Goal: Information Seeking & Learning: Learn about a topic

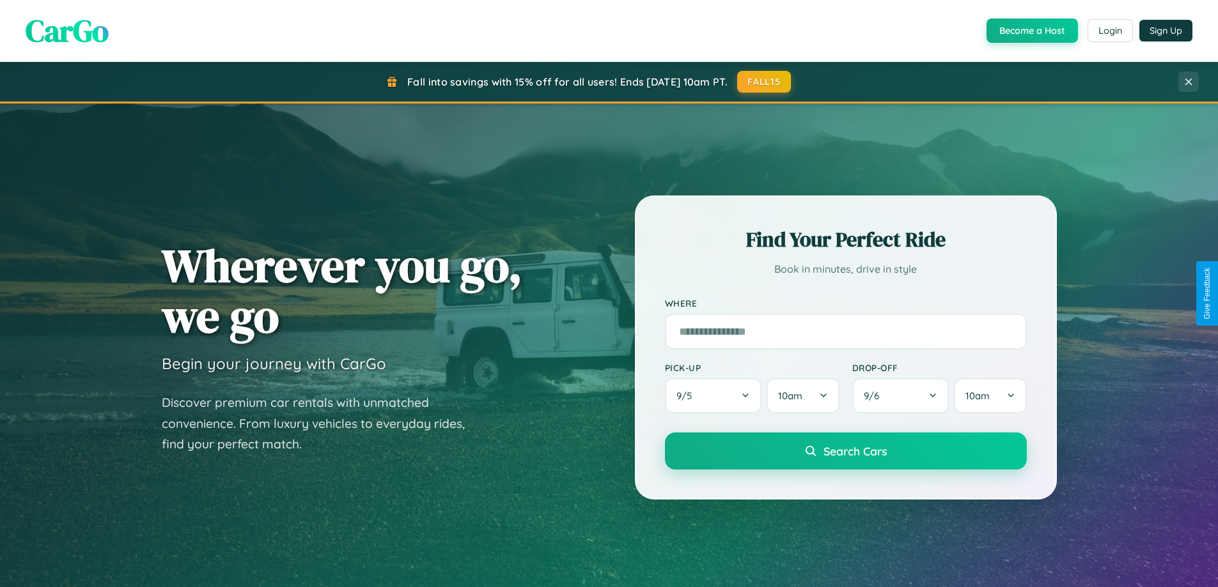
scroll to position [2460, 0]
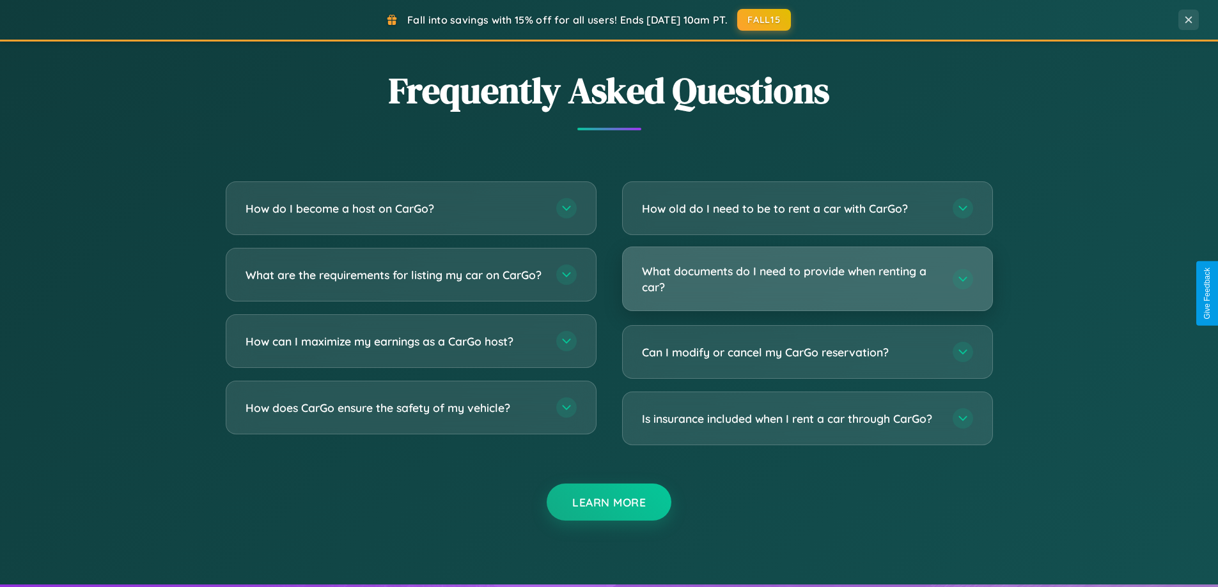
click at [807, 279] on h3 "What documents do I need to provide when renting a car?" at bounding box center [791, 278] width 298 height 31
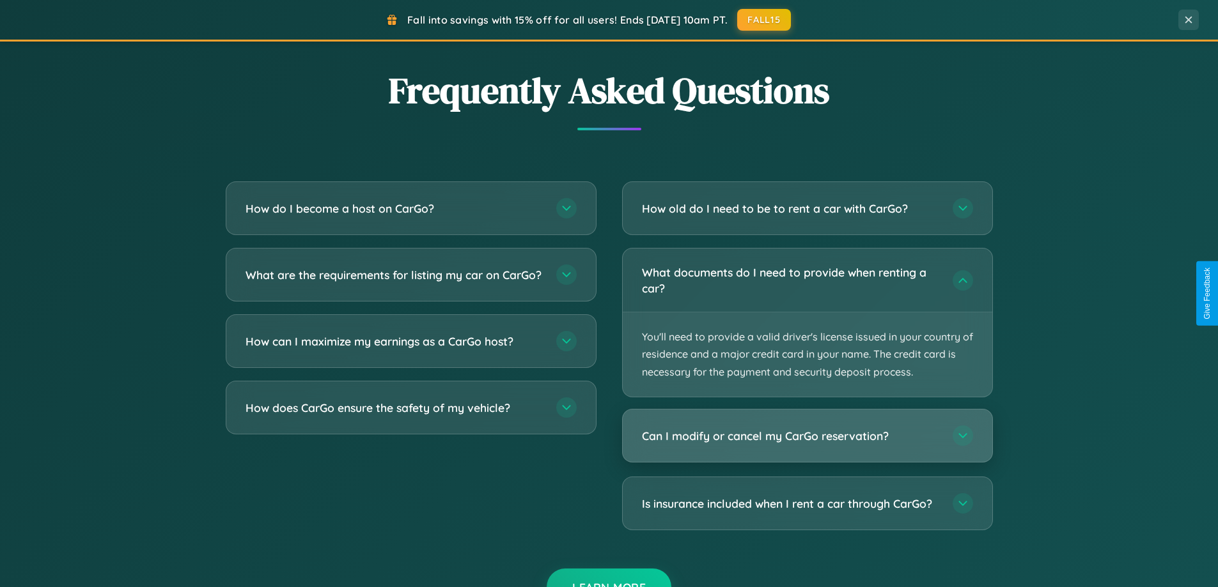
click at [807, 436] on h3 "Can I modify or cancel my CarGo reservation?" at bounding box center [791, 436] width 298 height 16
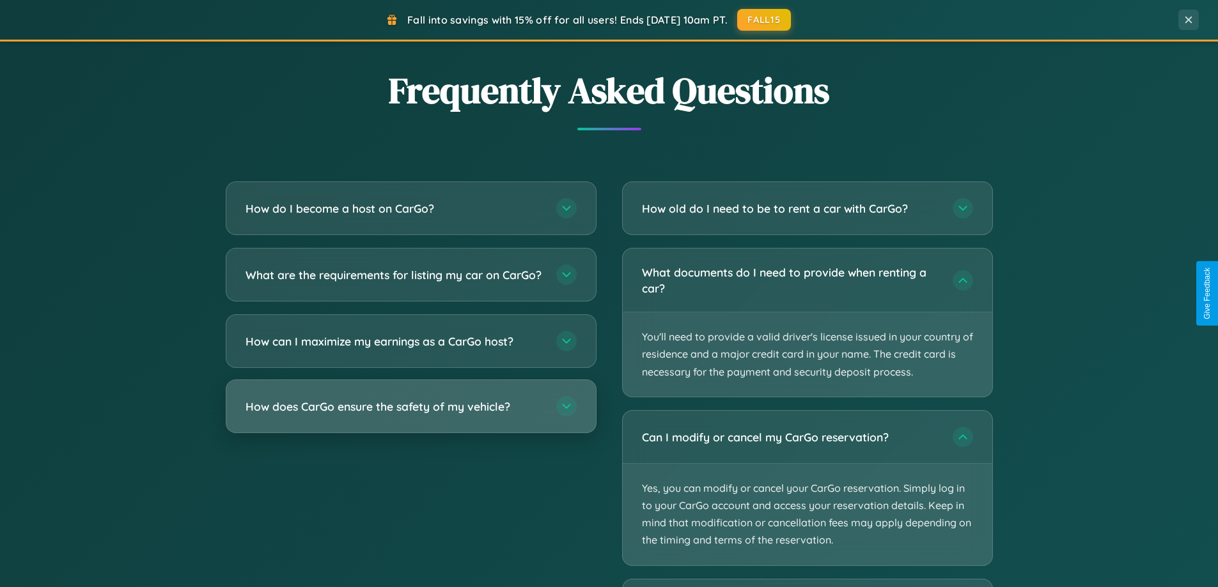
click at [410, 415] on h3 "How does CarGo ensure the safety of my vehicle?" at bounding box center [394, 407] width 298 height 16
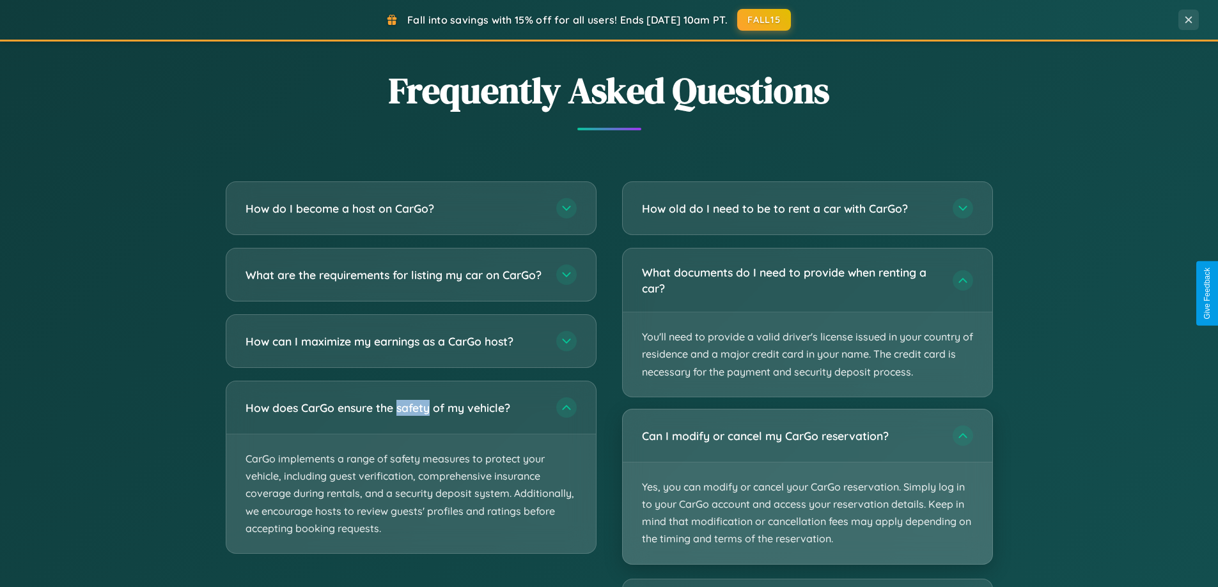
click at [807, 487] on p "Yes, you can modify or cancel your CarGo reservation. Simply log in to your Car…" at bounding box center [807, 514] width 369 height 102
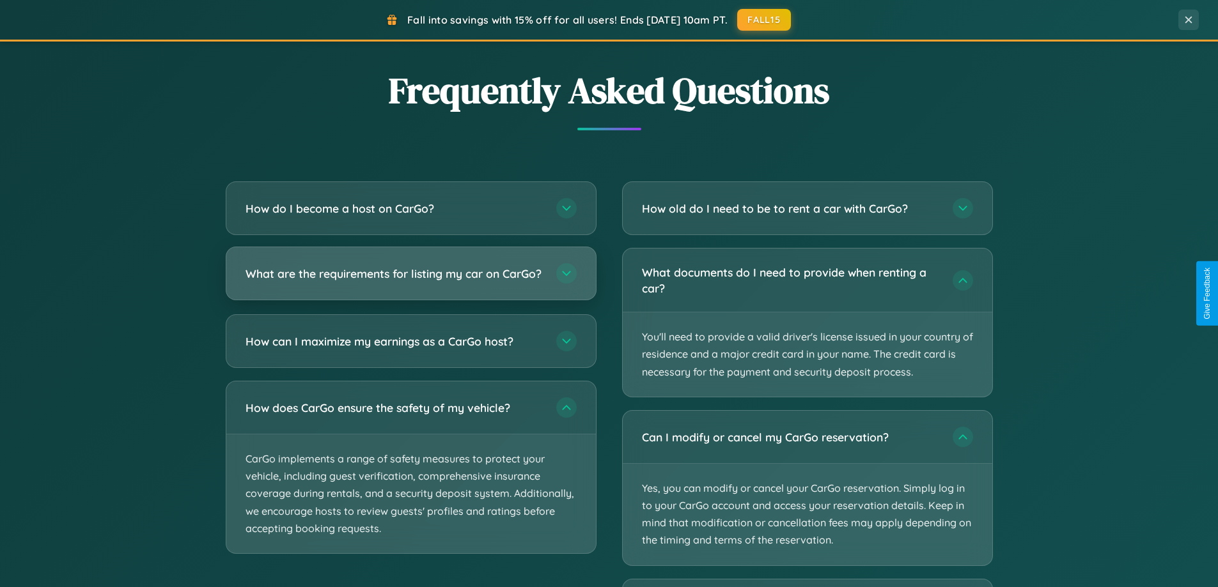
click at [410, 279] on h3 "What are the requirements for listing my car on CarGo?" at bounding box center [394, 274] width 298 height 16
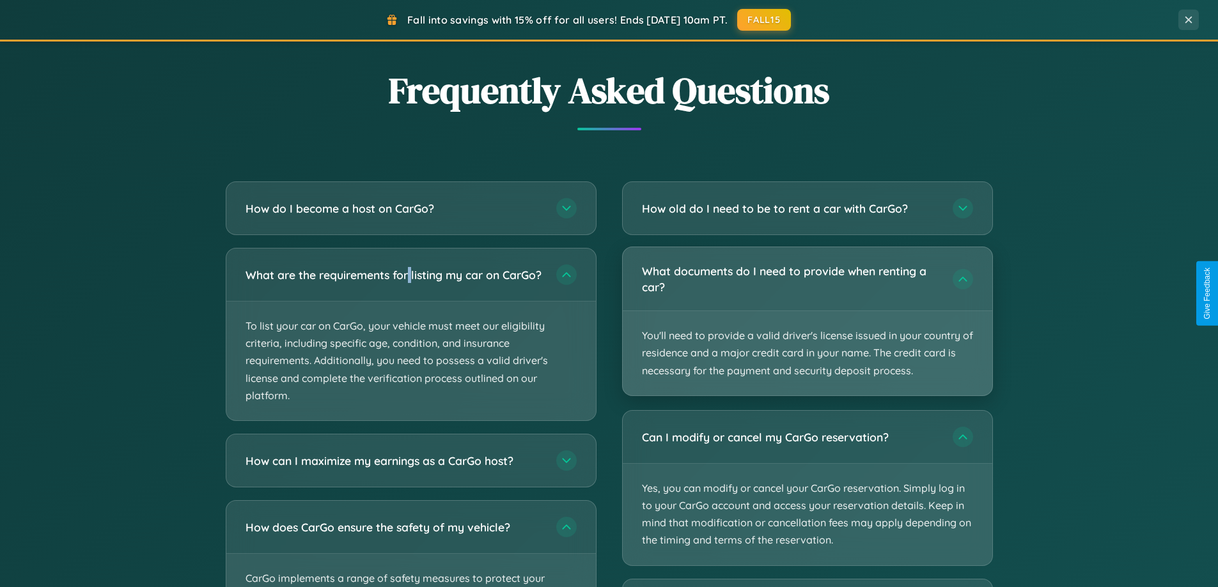
click at [807, 322] on p "You'll need to provide a valid driver's license issued in your country of resid…" at bounding box center [807, 353] width 369 height 84
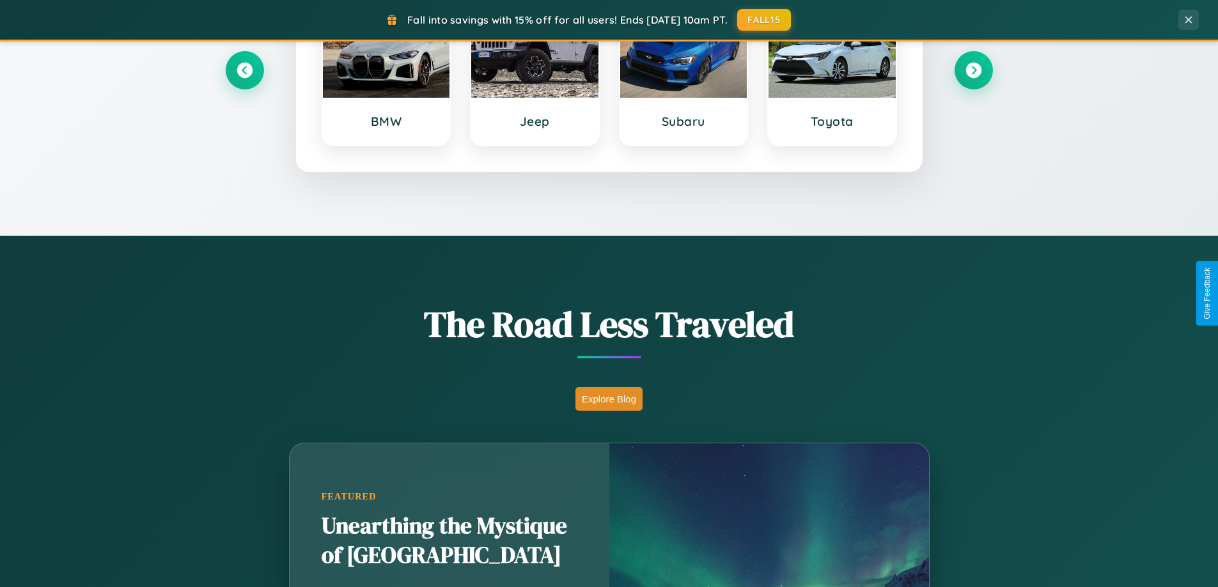
scroll to position [551, 0]
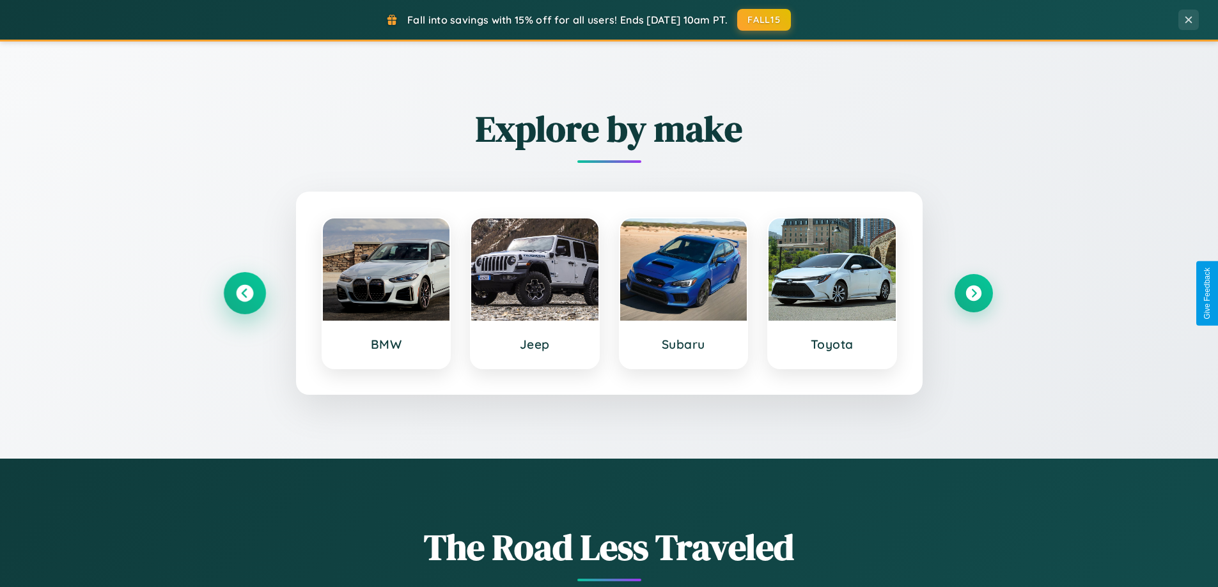
click at [244, 293] on icon at bounding box center [244, 293] width 17 height 17
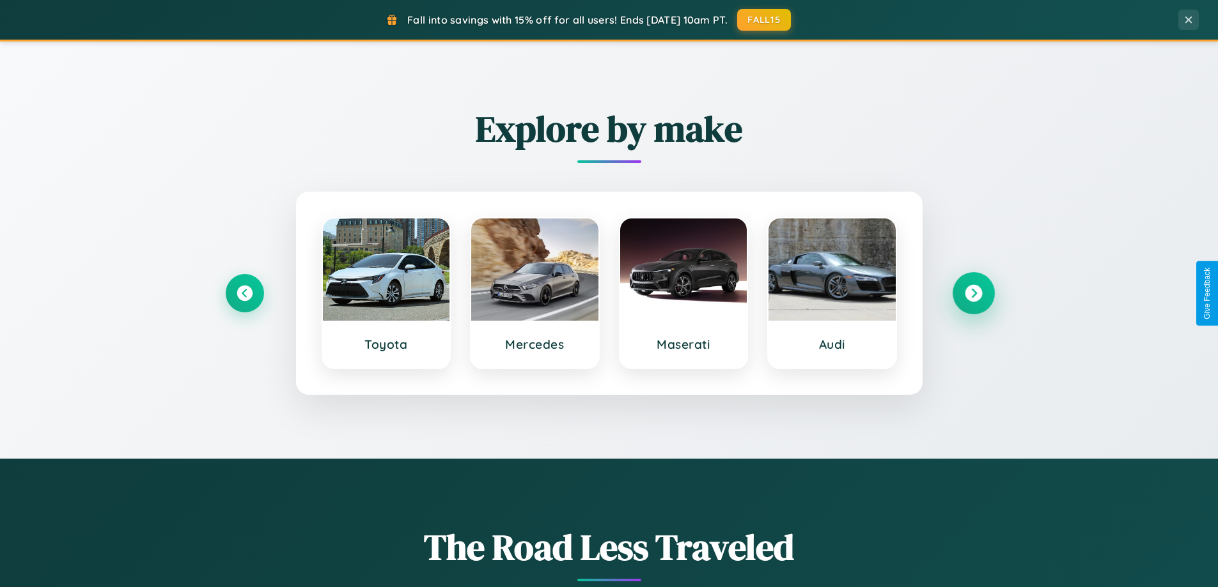
click at [973, 293] on icon at bounding box center [973, 293] width 17 height 17
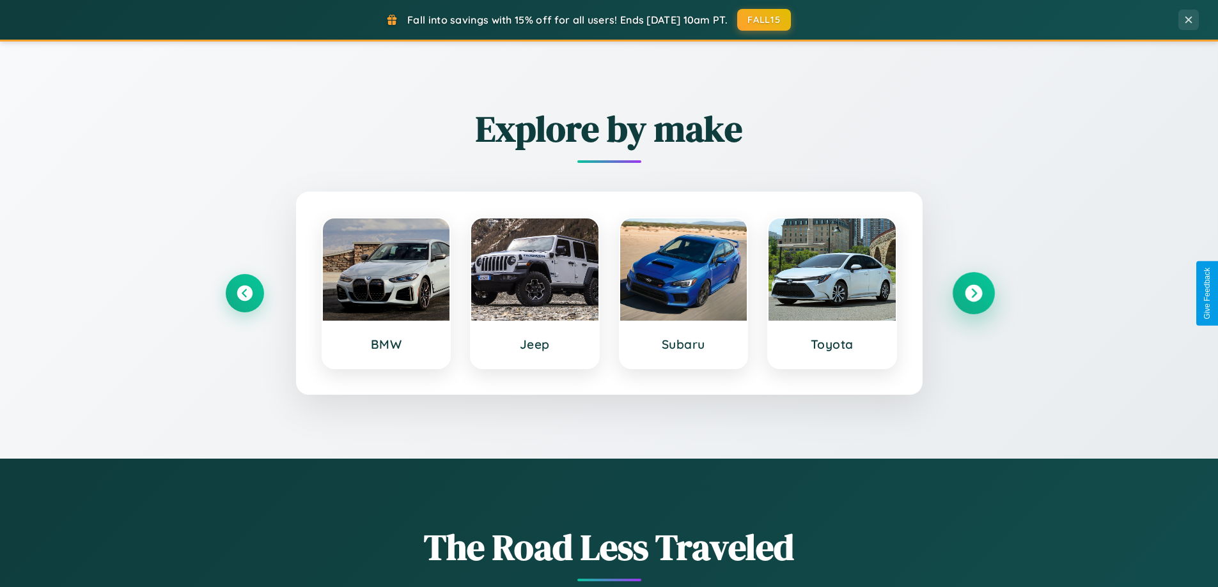
scroll to position [879, 0]
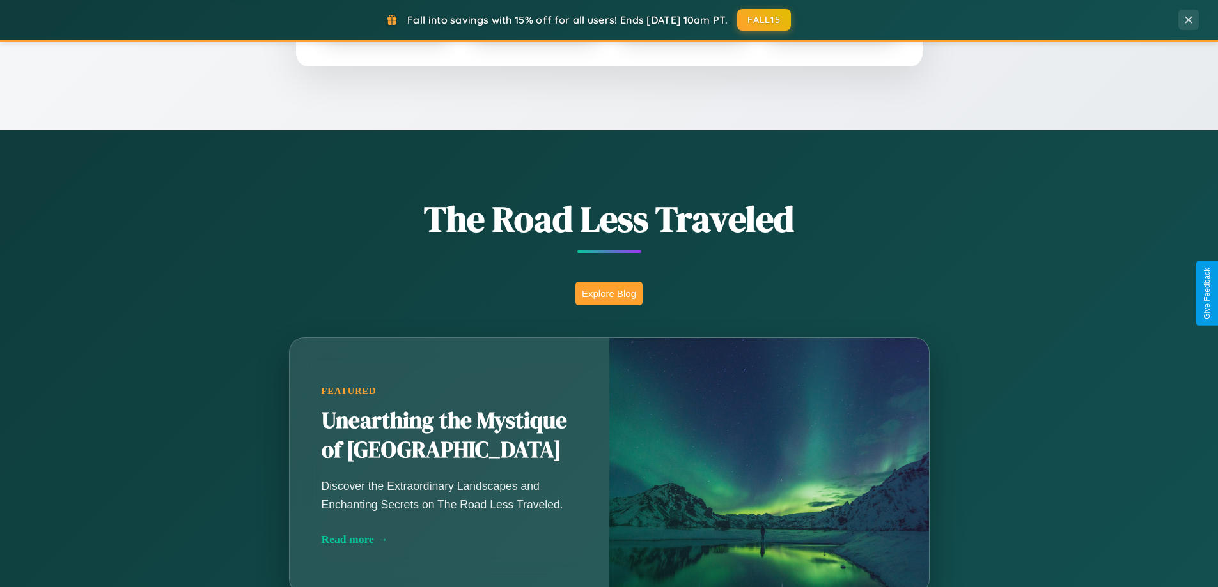
click at [608, 293] on button "Explore Blog" at bounding box center [608, 294] width 67 height 24
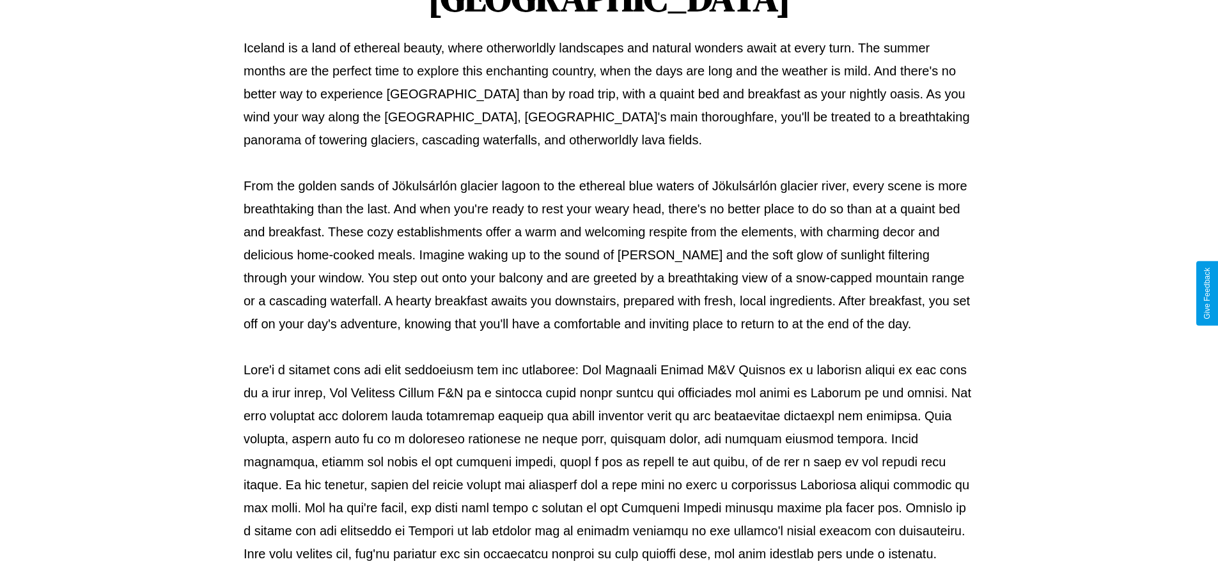
scroll to position [414, 0]
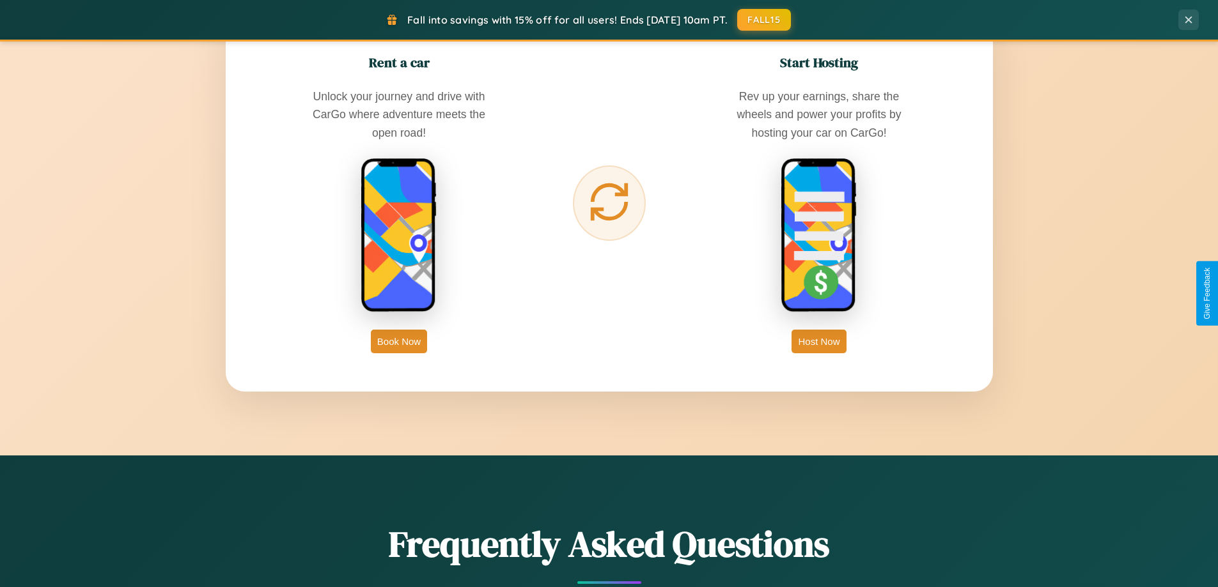
scroll to position [2054, 0]
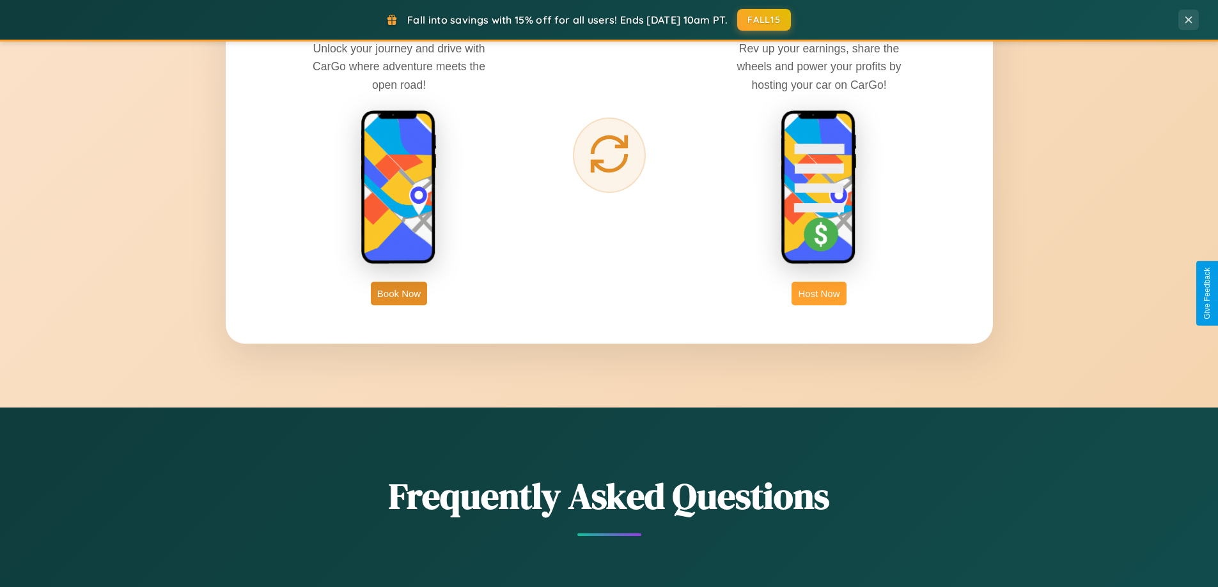
click at [819, 293] on button "Host Now" at bounding box center [818, 294] width 54 height 24
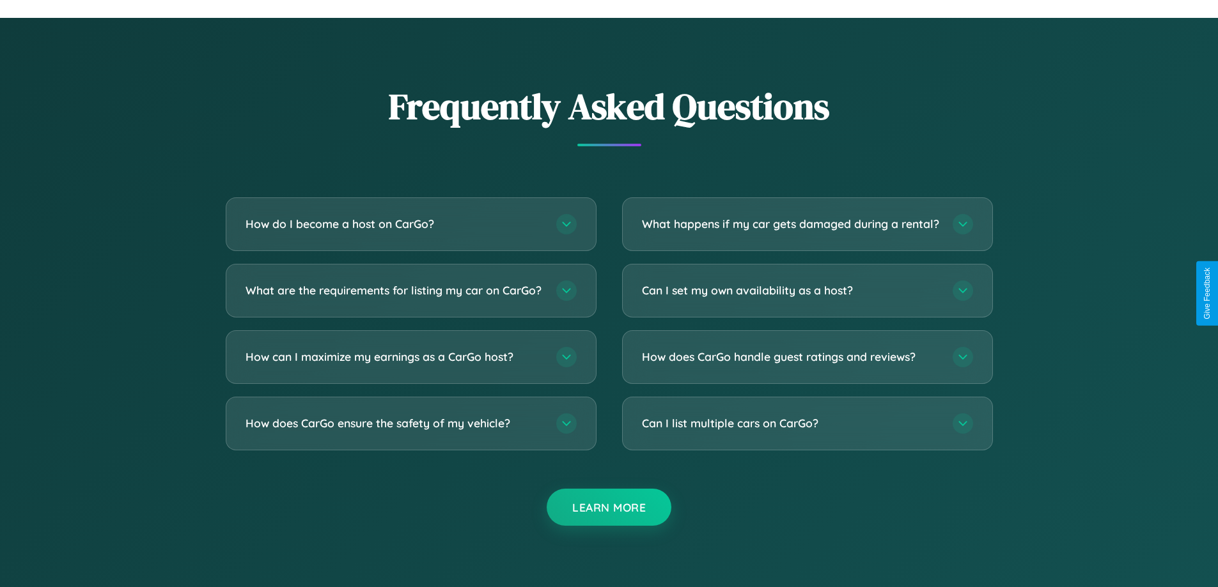
scroll to position [1728, 0]
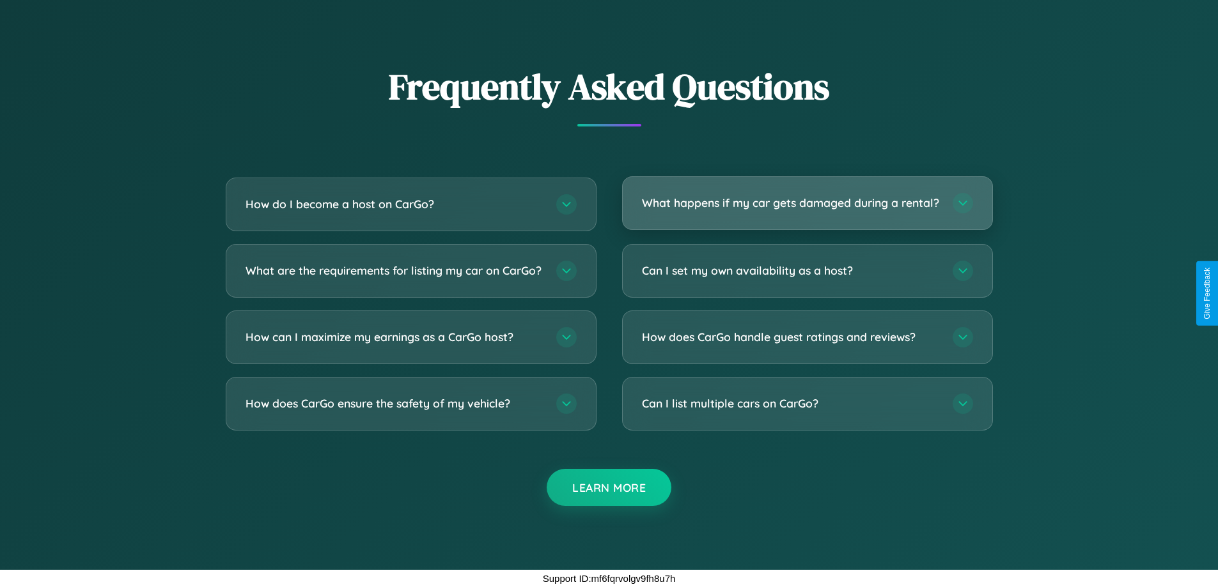
click at [807, 198] on h3 "What happens if my car gets damaged during a rental?" at bounding box center [791, 203] width 298 height 16
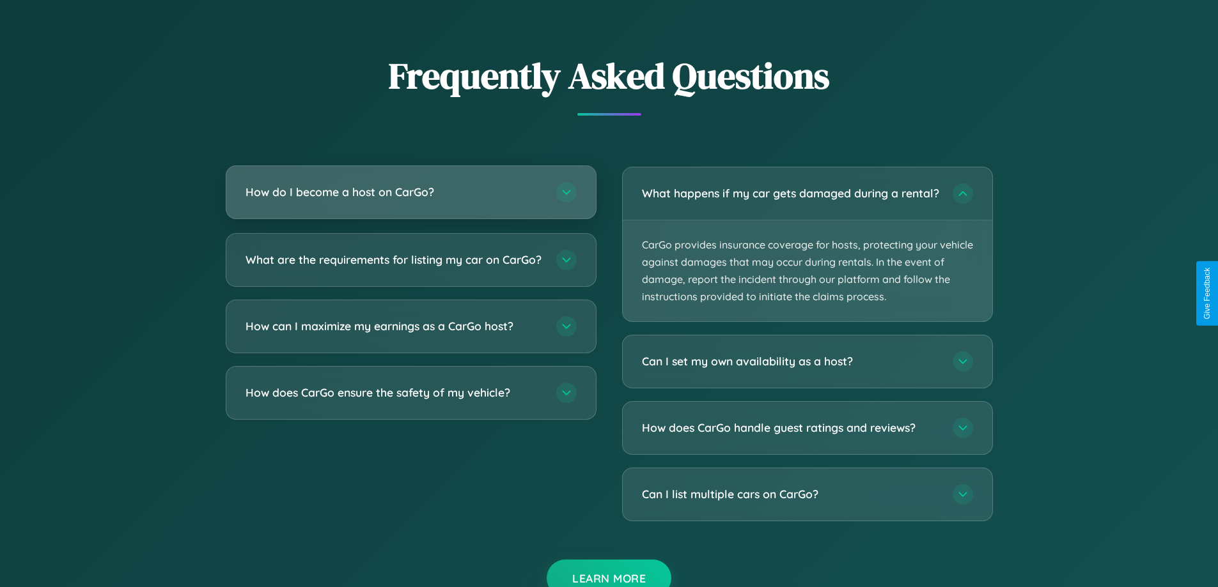
click at [410, 192] on h3 "How do I become a host on CarGo?" at bounding box center [394, 192] width 298 height 16
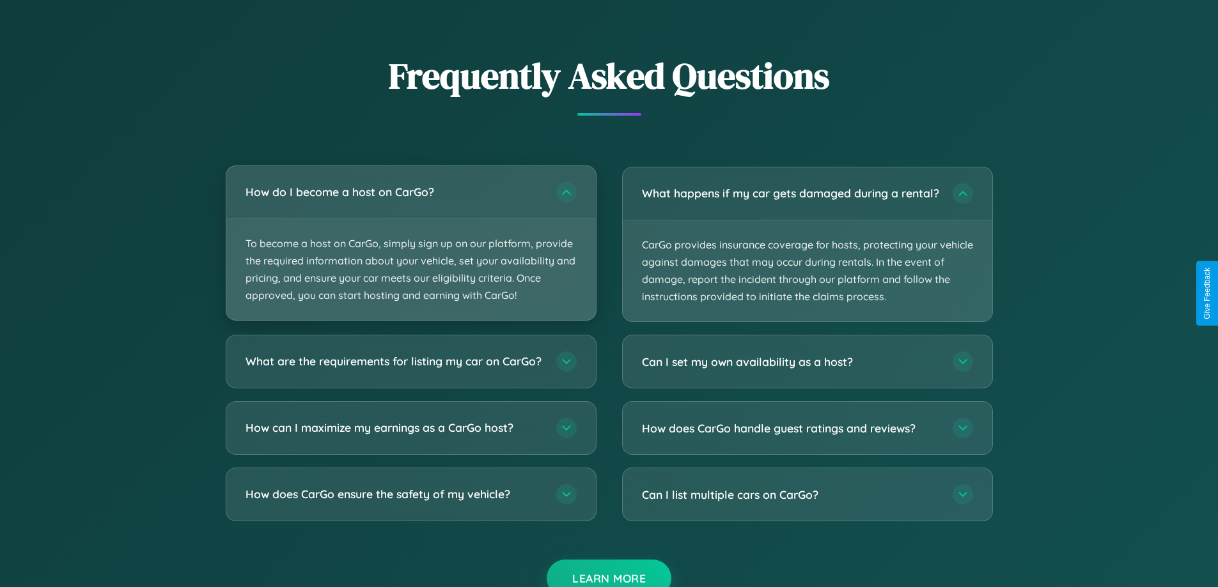
click at [410, 243] on p "To become a host on CarGo, simply sign up on our platform, provide the required…" at bounding box center [410, 270] width 369 height 102
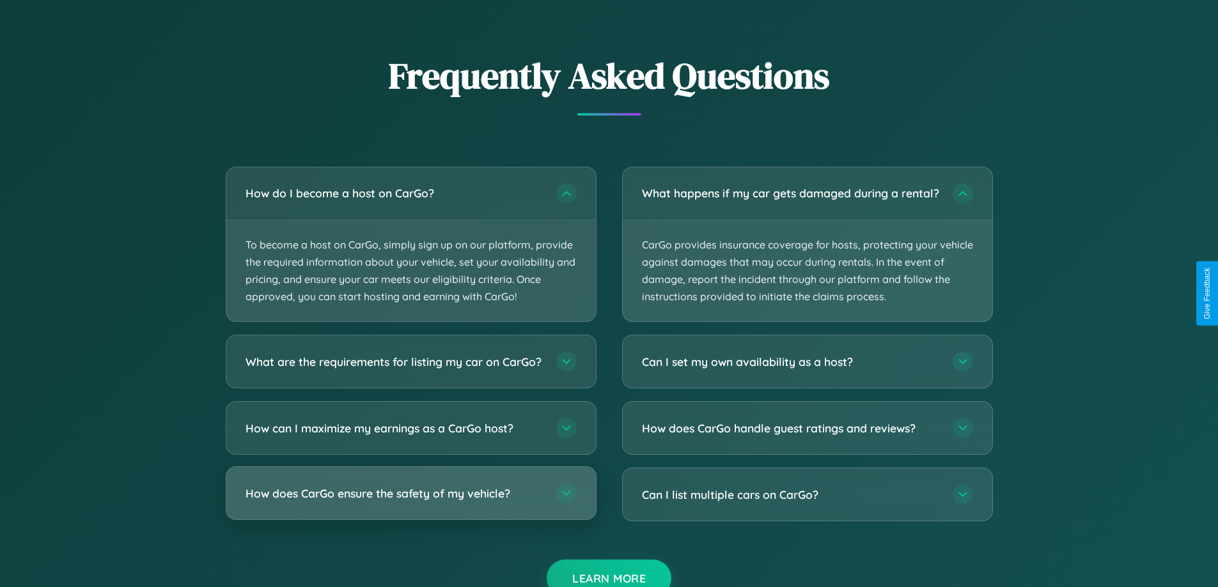
click at [410, 502] on h3 "How does CarGo ensure the safety of my vehicle?" at bounding box center [394, 494] width 298 height 16
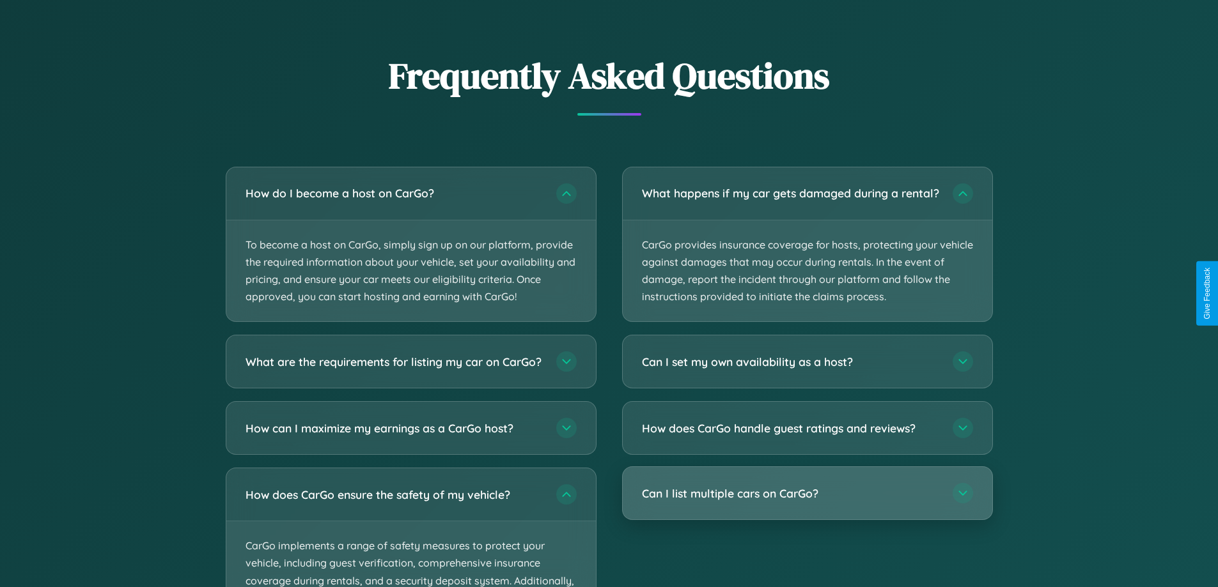
click at [807, 502] on h3 "Can I list multiple cars on CarGo?" at bounding box center [791, 494] width 298 height 16
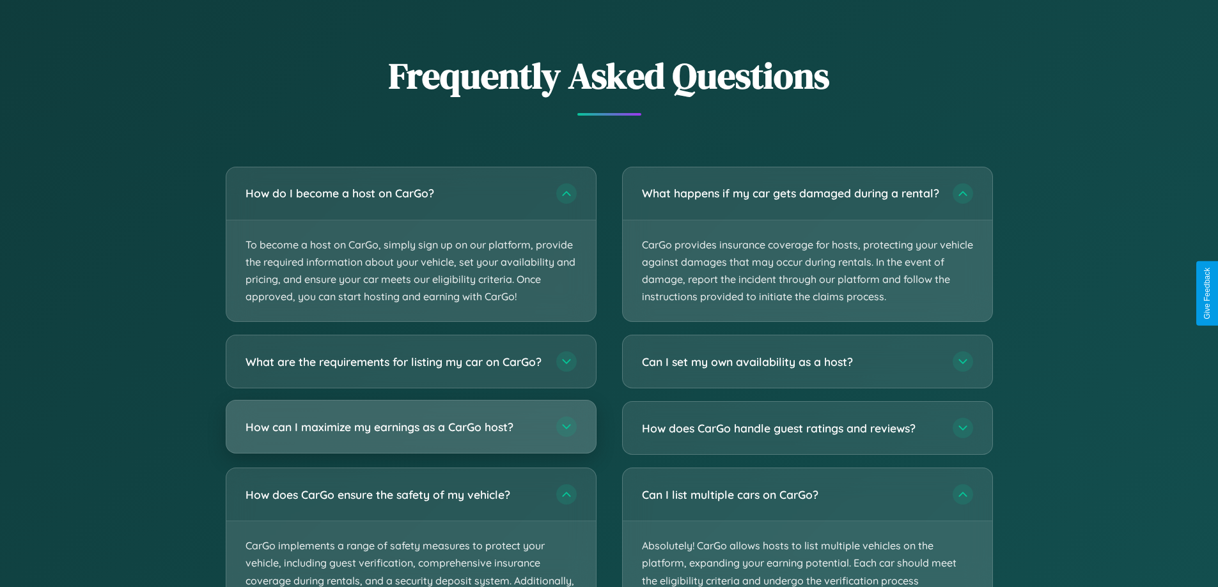
click at [410, 435] on h3 "How can I maximize my earnings as a CarGo host?" at bounding box center [394, 427] width 298 height 16
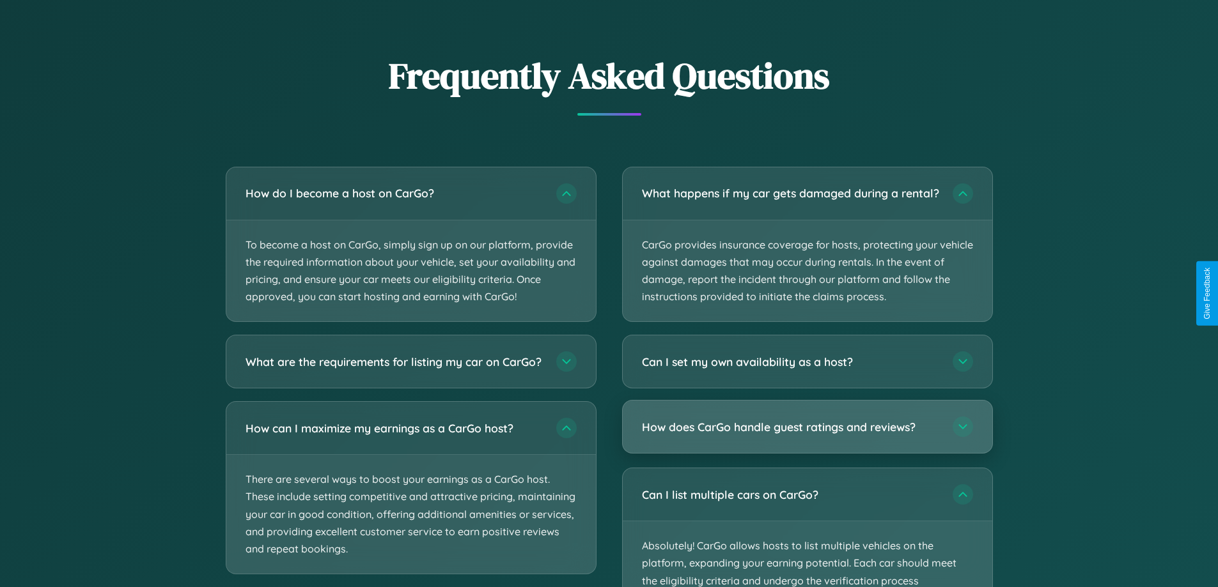
click at [807, 435] on h3 "How does CarGo handle guest ratings and reviews?" at bounding box center [791, 427] width 298 height 16
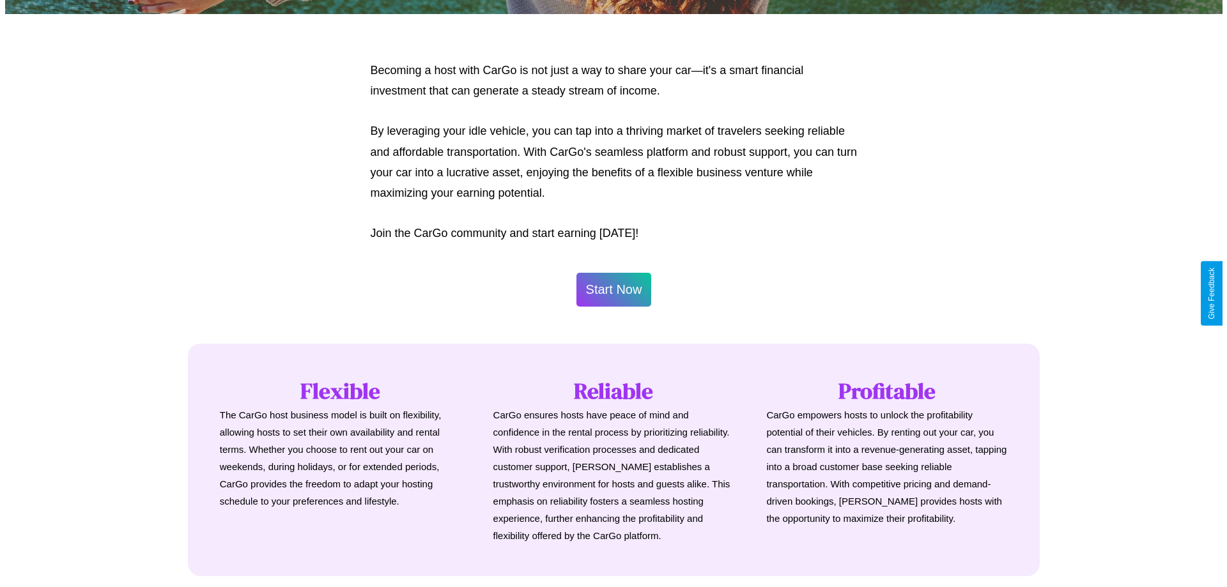
scroll to position [617, 0]
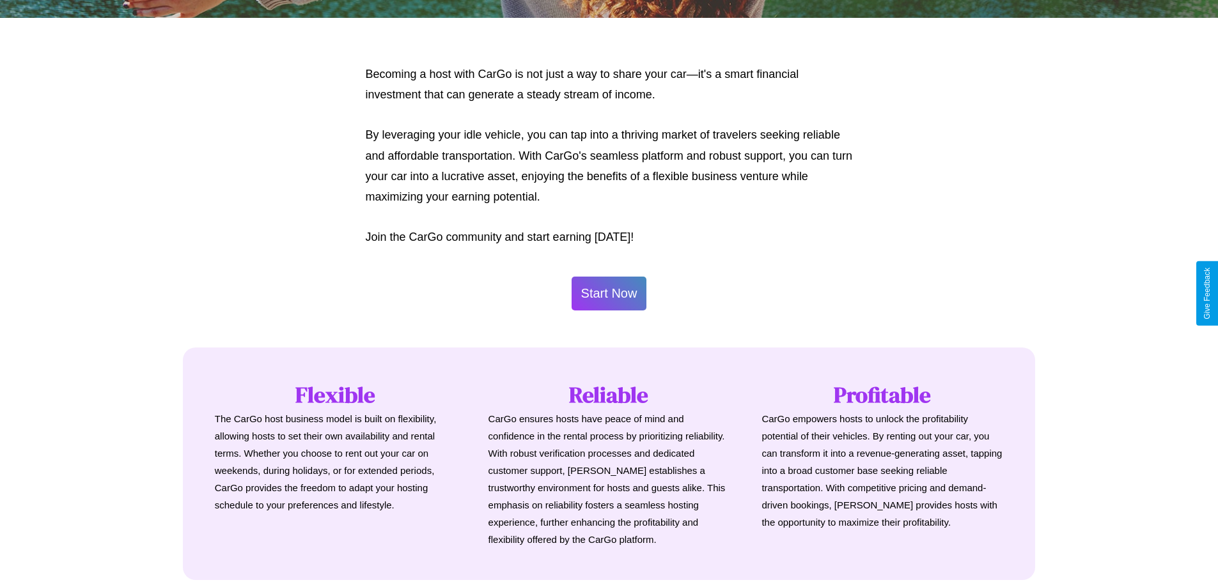
click at [608, 293] on button "Start Now" at bounding box center [608, 294] width 75 height 34
